Goal: Transaction & Acquisition: Purchase product/service

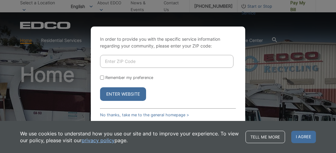
click at [166, 62] on input "Enter ZIP Code" at bounding box center [167, 61] width 134 height 13
type input "92019"
click at [126, 93] on button "Enter Website" at bounding box center [123, 94] width 46 height 14
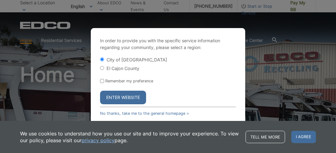
click at [100, 78] on div "In order to provide you with the specific service information regarding your co…" at bounding box center [168, 76] width 155 height 97
click at [103, 77] on form "City of El Cajon El Cajon County Remember my preference Enter Website" at bounding box center [168, 81] width 136 height 48
click at [102, 79] on input "Remember my preference" at bounding box center [102, 81] width 4 height 4
checkbox input "true"
click at [120, 95] on button "Enter Website" at bounding box center [123, 98] width 46 height 14
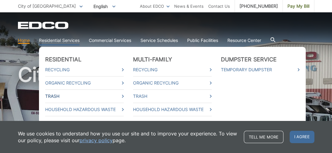
click at [57, 95] on link "Trash" at bounding box center [84, 96] width 78 height 7
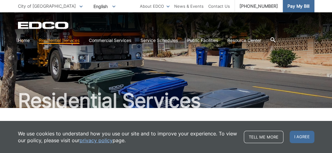
click at [294, 6] on span "Pay My Bill" at bounding box center [298, 6] width 22 height 7
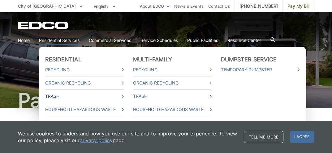
click at [58, 93] on link "Trash" at bounding box center [84, 96] width 78 height 7
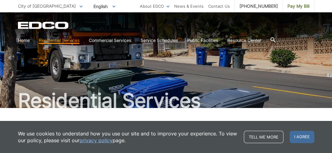
scroll to position [62, 0]
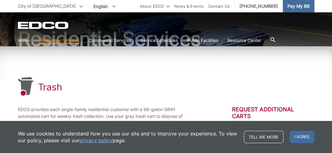
click at [289, 8] on span "Pay My Bill" at bounding box center [298, 6] width 22 height 7
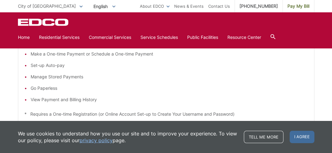
scroll to position [62, 0]
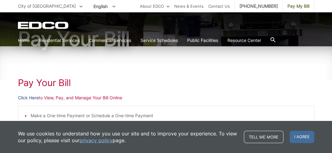
click at [31, 98] on link "Click Here" at bounding box center [28, 98] width 21 height 7
